Goal: Information Seeking & Learning: Learn about a topic

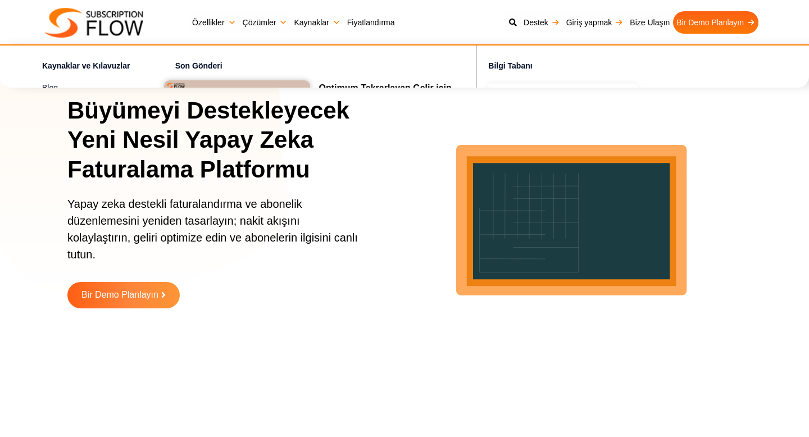
click at [363, 22] on font "Fiyatlandırma" at bounding box center [371, 22] width 48 height 9
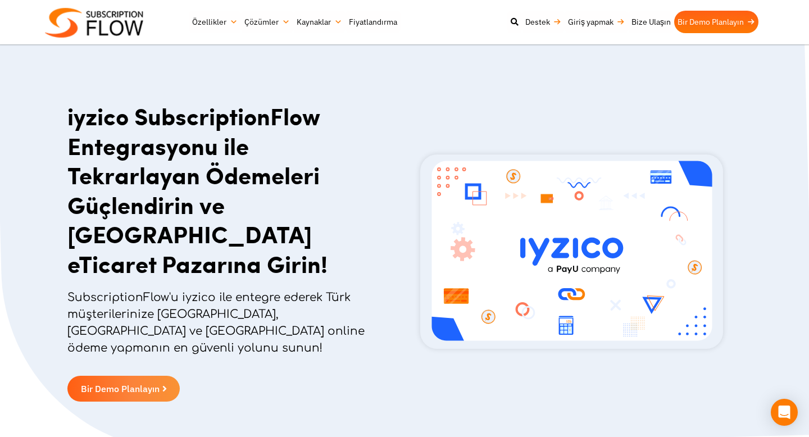
click at [175, 213] on font "iyzico SubscriptionFlow Entegrasyonu ile Tekrarlayan Ödemeleri Güçlendirin ve […" at bounding box center [197, 189] width 260 height 181
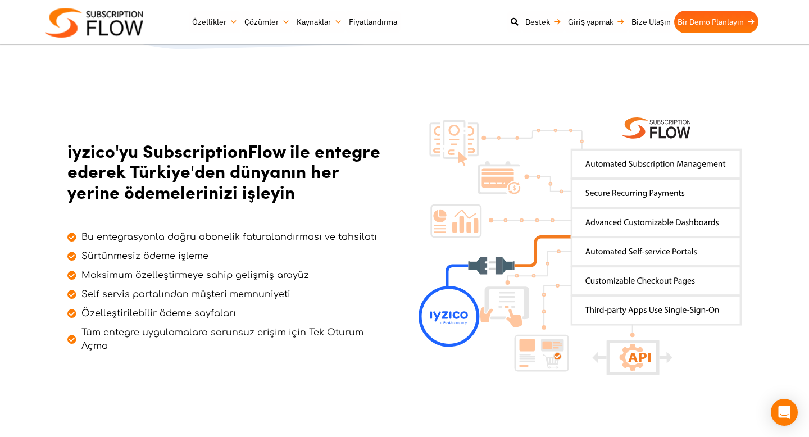
scroll to position [403, 0]
click at [183, 251] on font "Sürtünmesiz ödeme işleme" at bounding box center [144, 256] width 127 height 10
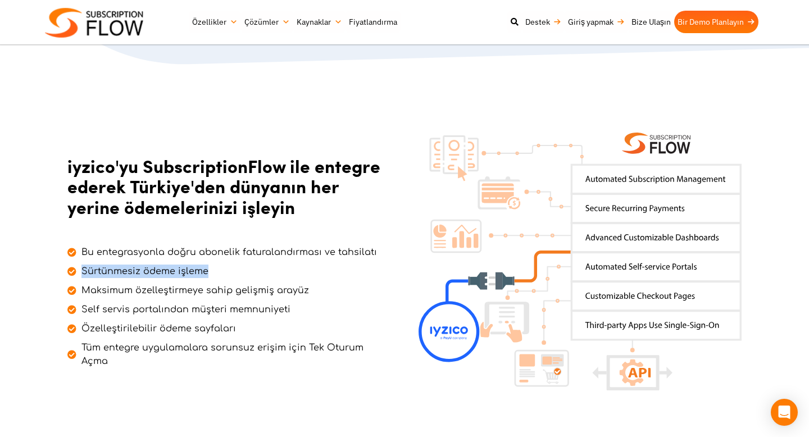
scroll to position [0, 0]
